Goal: Task Accomplishment & Management: Manage account settings

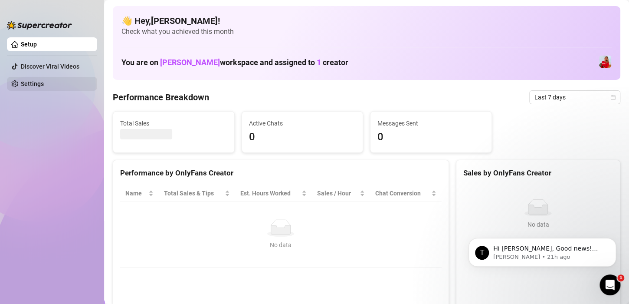
click at [29, 81] on link "Settings" at bounding box center [32, 83] width 23 height 7
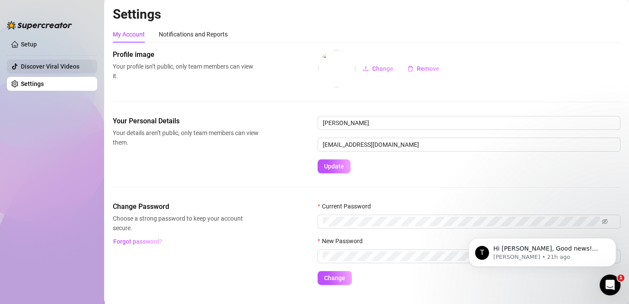
click at [56, 68] on link "Discover Viral Videos" at bounding box center [50, 66] width 59 height 7
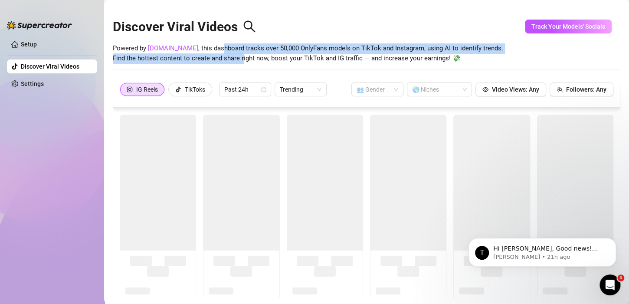
drag, startPoint x: 207, startPoint y: 51, endPoint x: 253, endPoint y: 56, distance: 45.8
click at [242, 56] on span "Powered by [DOMAIN_NAME] , this dashboard tracks over 50,000 OnlyFans models on…" at bounding box center [308, 53] width 390 height 20
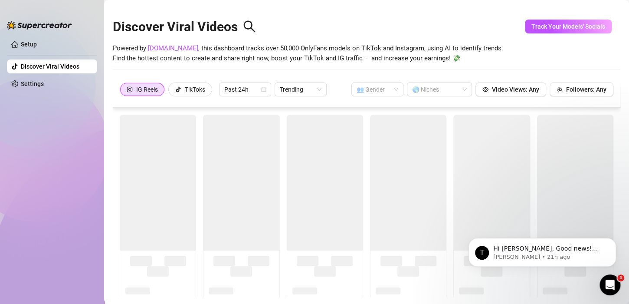
click at [301, 57] on span "Powered by [DOMAIN_NAME] , this dashboard tracks over 50,000 OnlyFans models on…" at bounding box center [308, 53] width 390 height 20
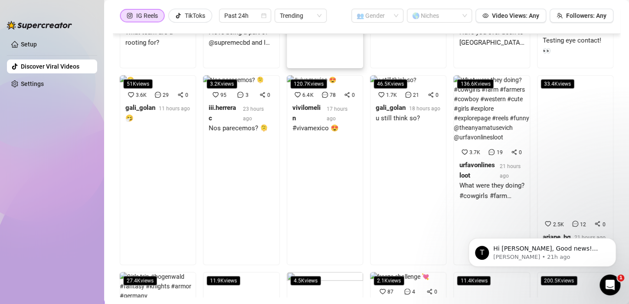
scroll to position [384, 0]
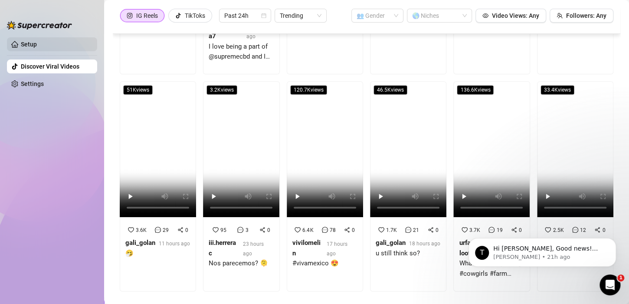
click at [37, 45] on link "Setup" at bounding box center [29, 44] width 16 height 7
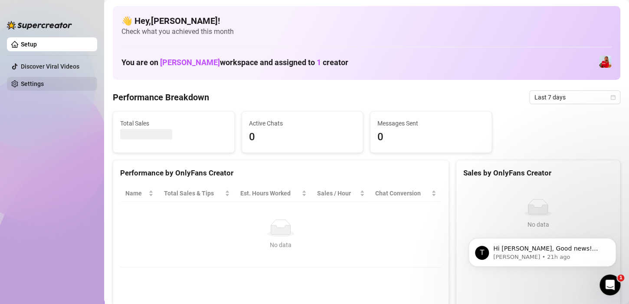
click at [30, 80] on link "Settings" at bounding box center [32, 83] width 23 height 7
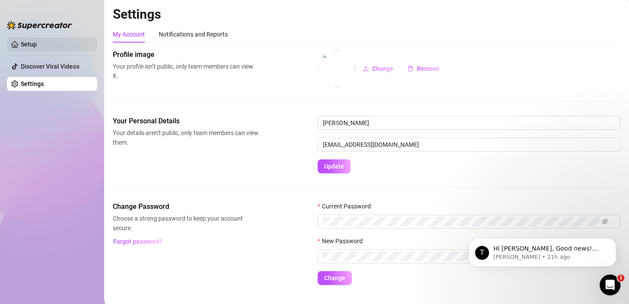
click at [21, 41] on link "Setup" at bounding box center [29, 44] width 16 height 7
